Goal: Task Accomplishment & Management: Use online tool/utility

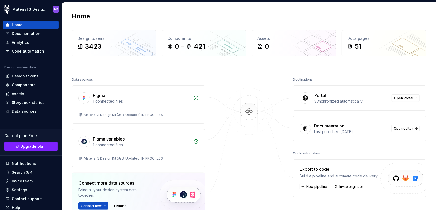
scroll to position [28, 0]
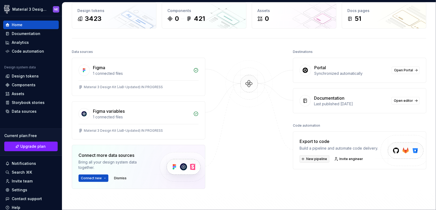
click at [325, 158] on span "New pipeline" at bounding box center [316, 159] width 21 height 4
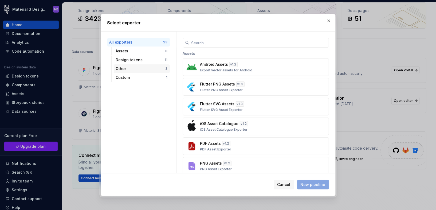
click at [155, 71] on div "Other" at bounding box center [141, 68] width 50 height 5
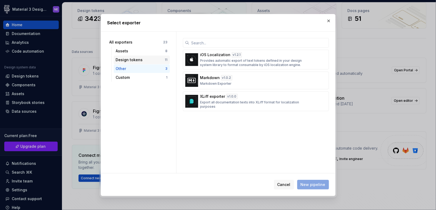
click at [150, 62] on div "Design tokens" at bounding box center [140, 59] width 49 height 5
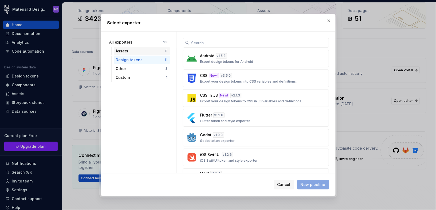
click at [142, 50] on div "Assets" at bounding box center [141, 50] width 50 height 5
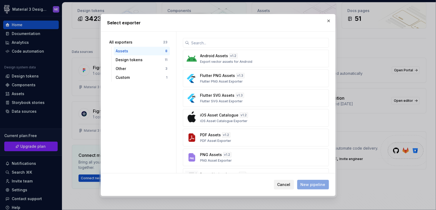
click at [291, 182] on span "Cancel" at bounding box center [284, 184] width 13 height 5
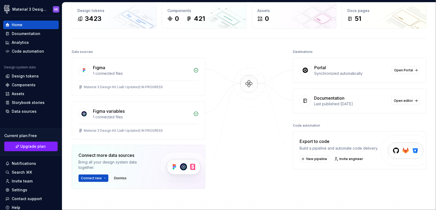
click at [389, 148] on img at bounding box center [404, 157] width 66 height 44
click at [104, 178] on button "Connect new" at bounding box center [94, 177] width 30 height 7
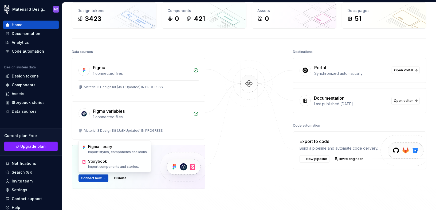
click at [211, 161] on div "Data sources Figma 1 connected files Material 3 Design Kit (JaB-Updated) IN PRO…" at bounding box center [249, 142] width 355 height 189
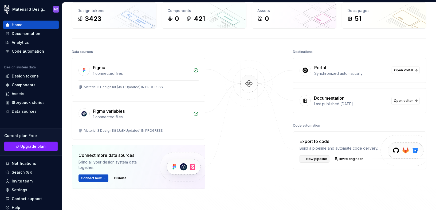
click at [323, 159] on span "New pipeline" at bounding box center [316, 159] width 21 height 4
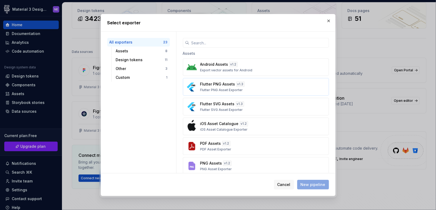
click at [202, 81] on p "Flutter PNG Assets" at bounding box center [217, 83] width 35 height 5
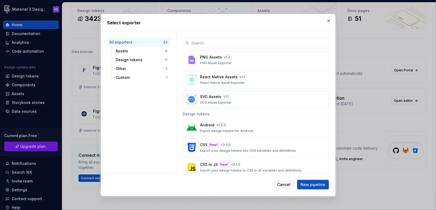
scroll to position [204, 0]
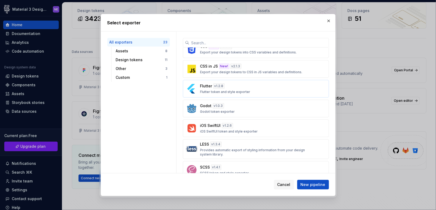
click at [292, 92] on button "Flutter v 1.2.8 Flutter token and style exporter" at bounding box center [256, 89] width 146 height 18
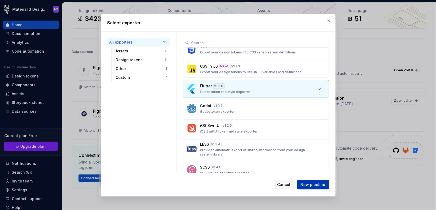
click at [311, 182] on span "New pipeline" at bounding box center [313, 184] width 25 height 5
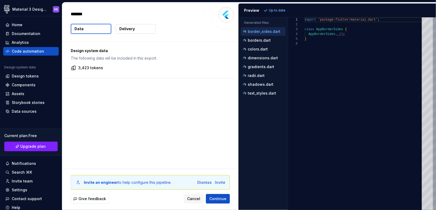
type textarea "*"
click at [268, 41] on p "borders.dart" at bounding box center [259, 40] width 23 height 4
click at [268, 47] on div "colors.dart" at bounding box center [264, 48] width 44 height 5
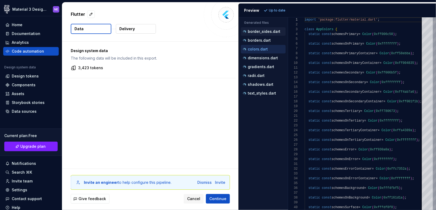
click at [270, 31] on p "border_sides.dart" at bounding box center [264, 31] width 33 height 4
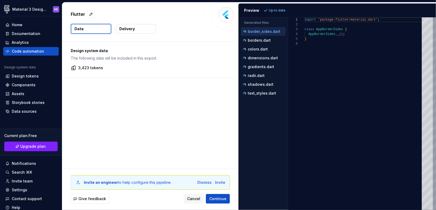
scroll to position [24, 0]
click at [269, 64] on div "gradients.dart" at bounding box center [264, 66] width 44 height 5
click at [270, 58] on p "dimensions.dart" at bounding box center [263, 58] width 30 height 4
type textarea "**********"
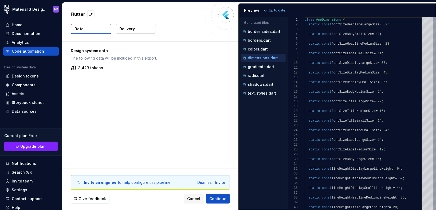
scroll to position [48, 0]
click at [20, 112] on div "Data sources" at bounding box center [24, 111] width 25 height 5
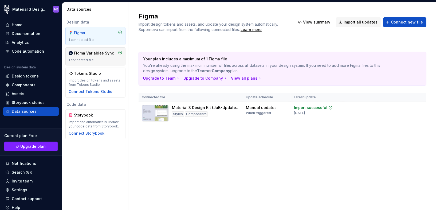
click at [102, 58] on div "1 connected file" at bounding box center [96, 60] width 54 height 4
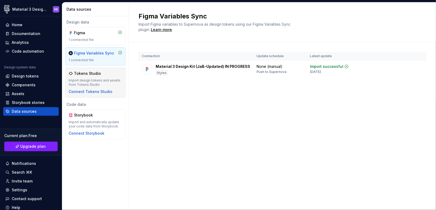
click at [98, 80] on div "Import design tokens and assets from Tokens Studio" at bounding box center [96, 82] width 54 height 9
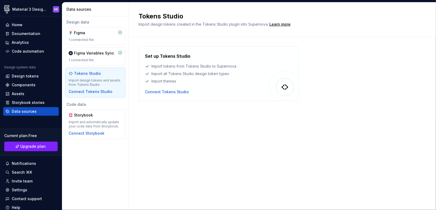
click at [161, 95] on div "Set up Tokens Studio Import tokens from Tokens Studio to Supernova Import all T…" at bounding box center [219, 73] width 160 height 54
click at [162, 94] on div "Connect Tokens Studio" at bounding box center [167, 91] width 44 height 5
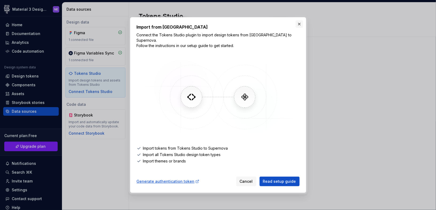
click at [300, 28] on button "button" at bounding box center [299, 23] width 7 height 7
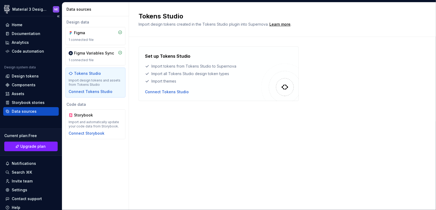
scroll to position [20, 0]
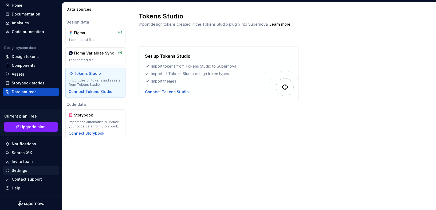
click at [29, 168] on div "Settings" at bounding box center [30, 170] width 51 height 5
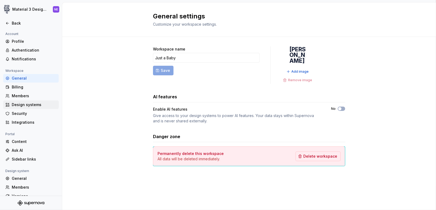
click at [38, 107] on div "Design systems" at bounding box center [31, 104] width 56 height 9
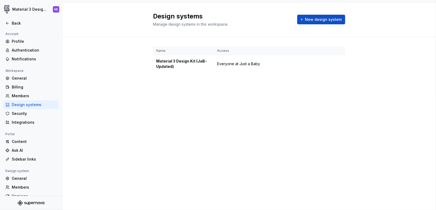
scroll to position [25, 0]
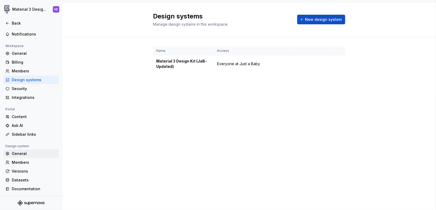
click at [28, 156] on div "General" at bounding box center [31, 153] width 56 height 9
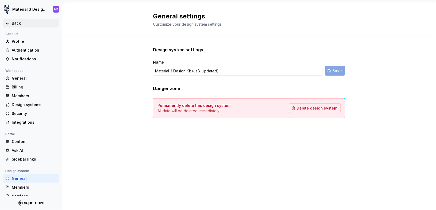
click at [18, 22] on div "Back" at bounding box center [34, 23] width 45 height 5
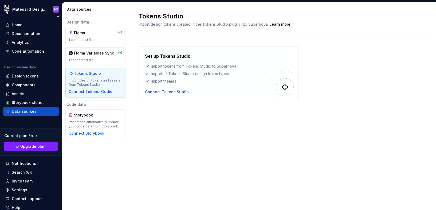
scroll to position [20, 0]
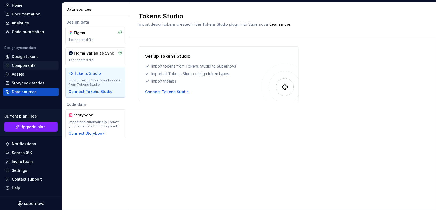
click at [36, 63] on div "Components" at bounding box center [30, 65] width 51 height 5
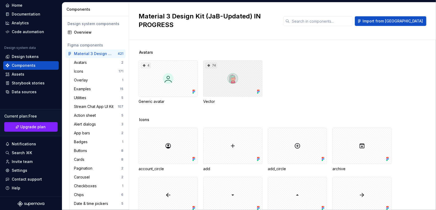
click at [210, 65] on div "74" at bounding box center [232, 78] width 59 height 36
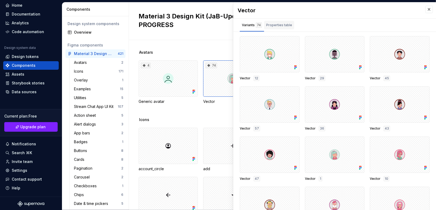
click at [272, 26] on div "Properties table" at bounding box center [279, 24] width 26 height 5
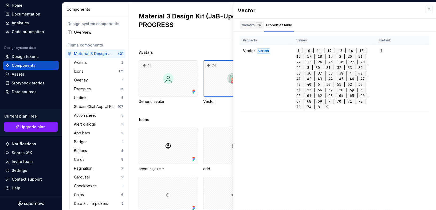
click at [258, 28] on div "Variants 74" at bounding box center [252, 25] width 24 height 9
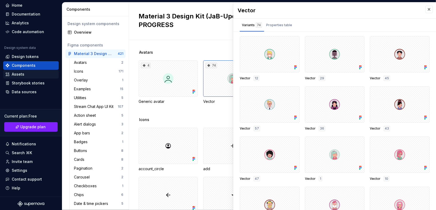
click at [32, 75] on div "Assets" at bounding box center [30, 74] width 51 height 5
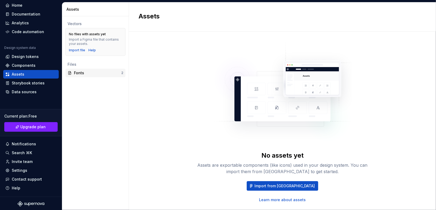
click at [83, 73] on div "Fonts" at bounding box center [97, 72] width 47 height 5
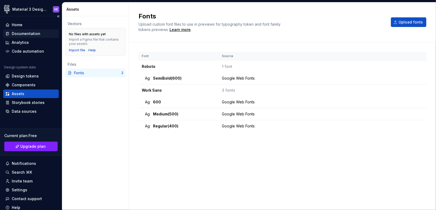
click at [36, 37] on div "Documentation" at bounding box center [31, 33] width 56 height 9
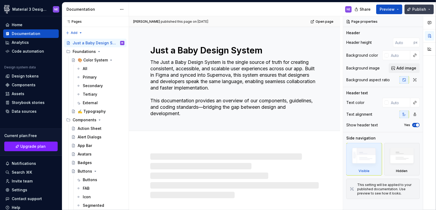
click at [431, 8] on button "Publish" at bounding box center [419, 10] width 29 height 10
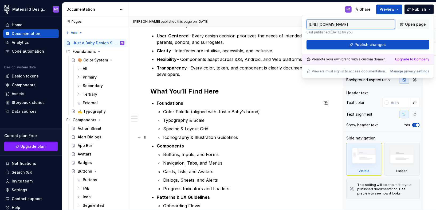
scroll to position [217, 0]
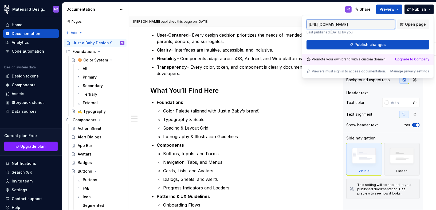
type textarea "*"
